Goal: Task Accomplishment & Management: Use online tool/utility

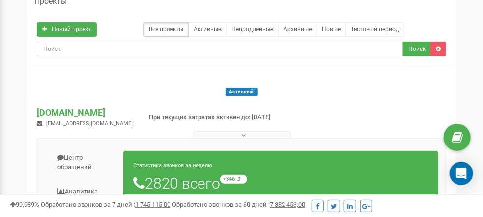
scroll to position [147, 0]
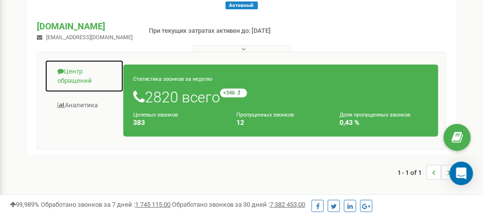
click at [74, 60] on link "Центр обращений" at bounding box center [84, 76] width 79 height 33
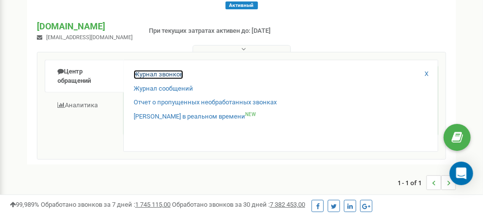
click at [163, 70] on link "Журнал звонков" at bounding box center [159, 74] width 50 height 9
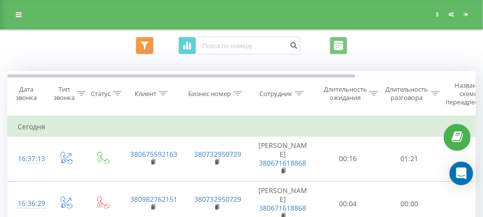
click at [440, 107] on div "Название схемы переадресации" at bounding box center [472, 93] width 64 height 25
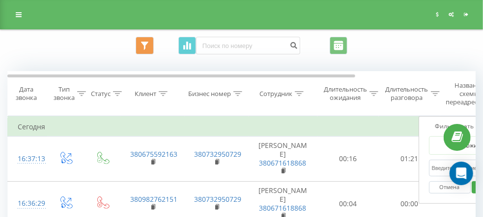
click at [433, 96] on icon at bounding box center [435, 93] width 9 height 5
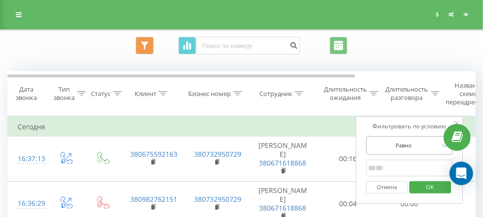
scroll to position [53, 0]
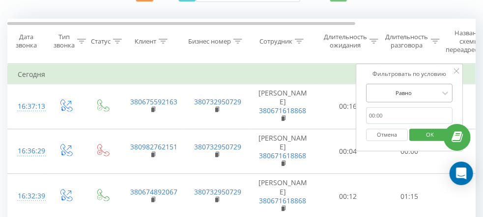
click at [412, 103] on div "Равно" at bounding box center [409, 93] width 86 height 19
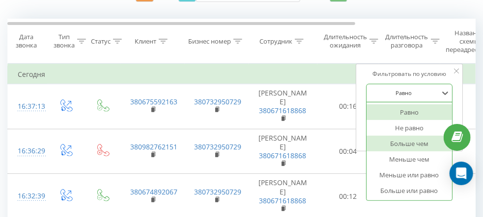
click at [412, 152] on div "Больше чем" at bounding box center [408, 144] width 85 height 16
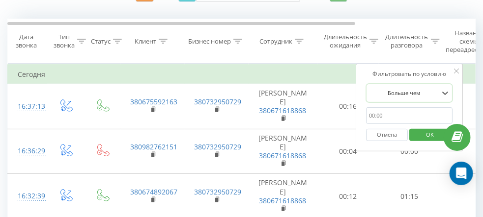
click at [384, 125] on input "text" at bounding box center [409, 116] width 86 height 17
type input "00:50"
click at [422, 142] on span "OK" at bounding box center [429, 134] width 27 height 15
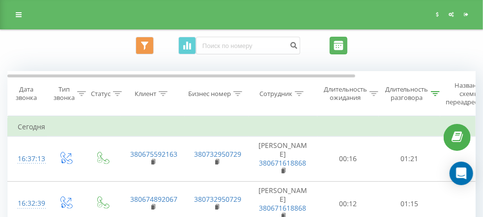
click at [347, 42] on input "22.08.2025 - 22.09.2025" at bounding box center [338, 46] width 18 height 18
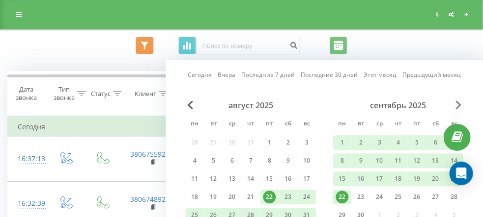
click at [458, 105] on span "Next Month" at bounding box center [459, 105] width 6 height 9
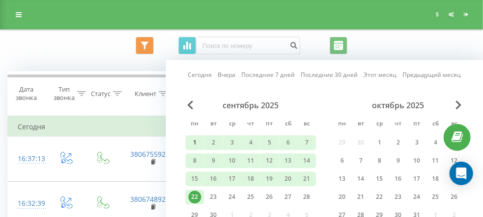
click at [192, 142] on div "1" at bounding box center [195, 142] width 13 height 13
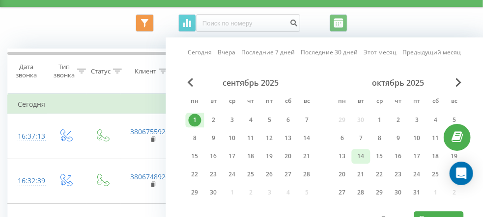
scroll to position [49, 0]
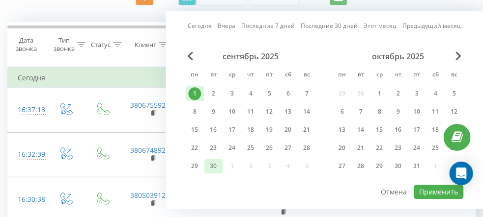
click at [213, 166] on div "30" at bounding box center [213, 166] width 13 height 13
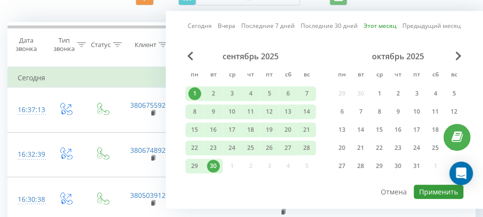
click at [452, 193] on button "Применить" at bounding box center [439, 192] width 50 height 14
type input "01.09.2025 - 30.09.2025"
